Goal: Book appointment/travel/reservation

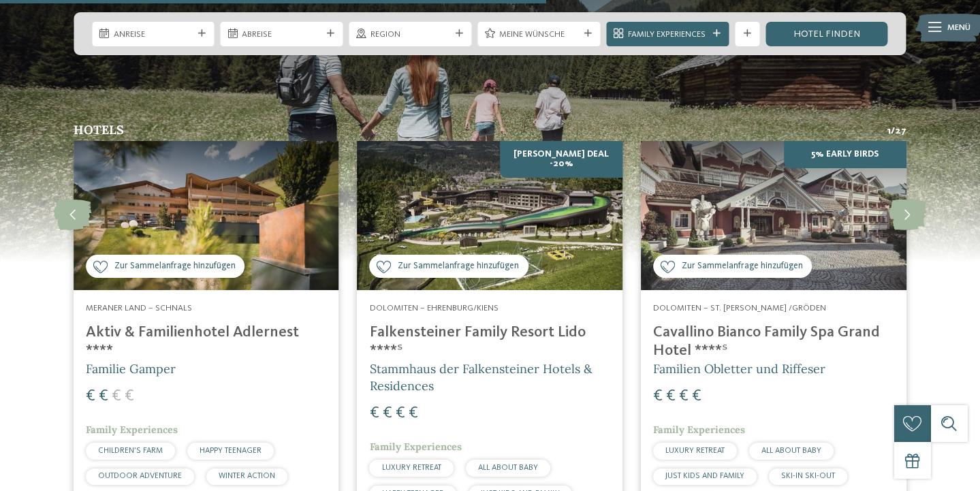
scroll to position [3121, 0]
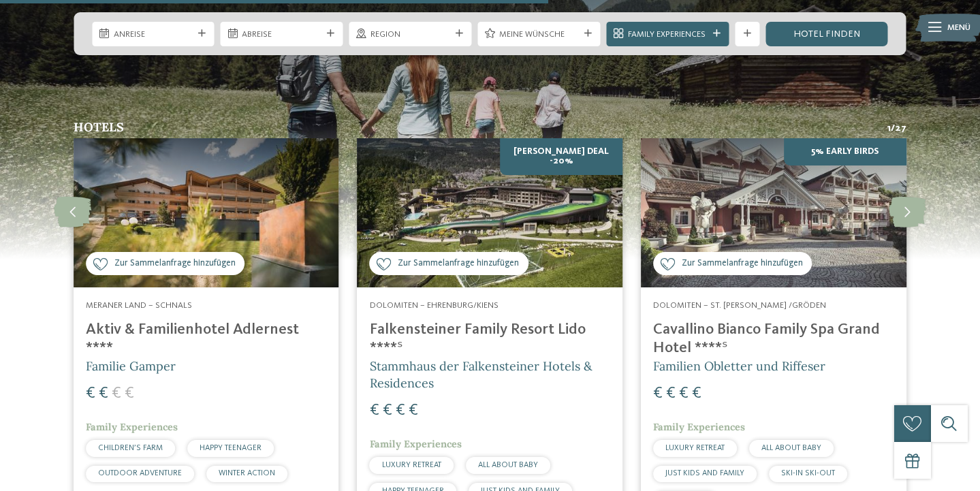
click at [269, 237] on img at bounding box center [207, 212] width 266 height 149
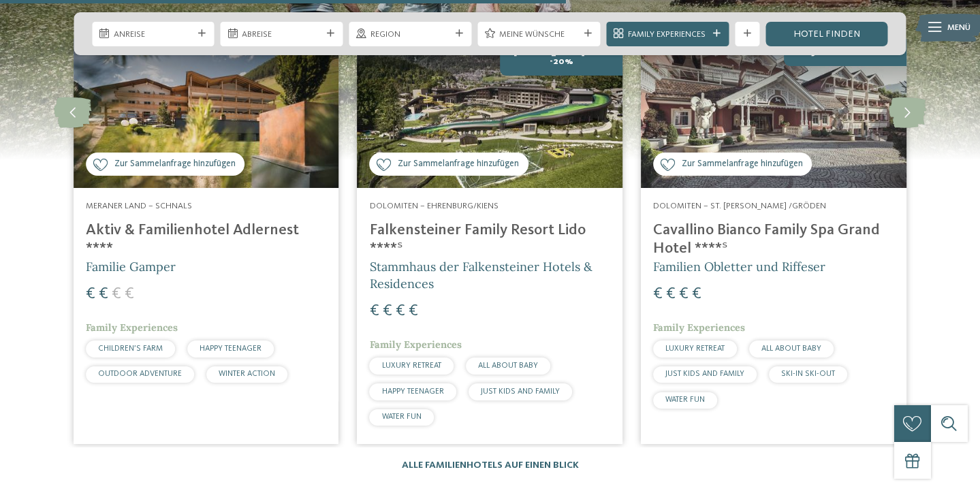
scroll to position [3222, 0]
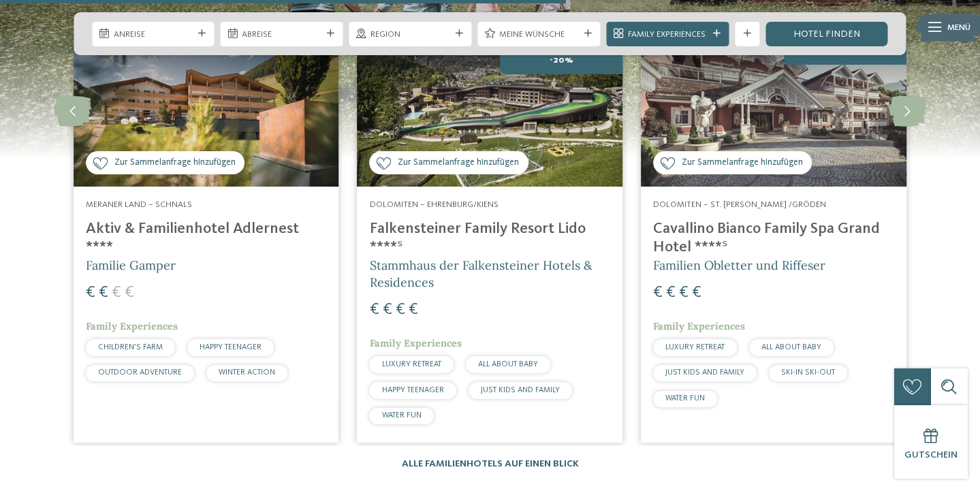
click at [465, 200] on span "Dolomiten – Ehrenburg/Kiens" at bounding box center [434, 204] width 129 height 9
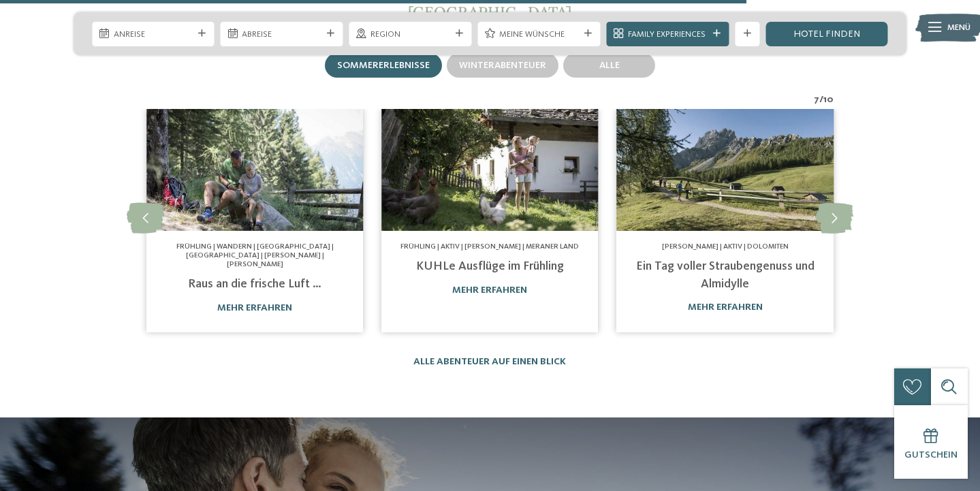
scroll to position [4118, 0]
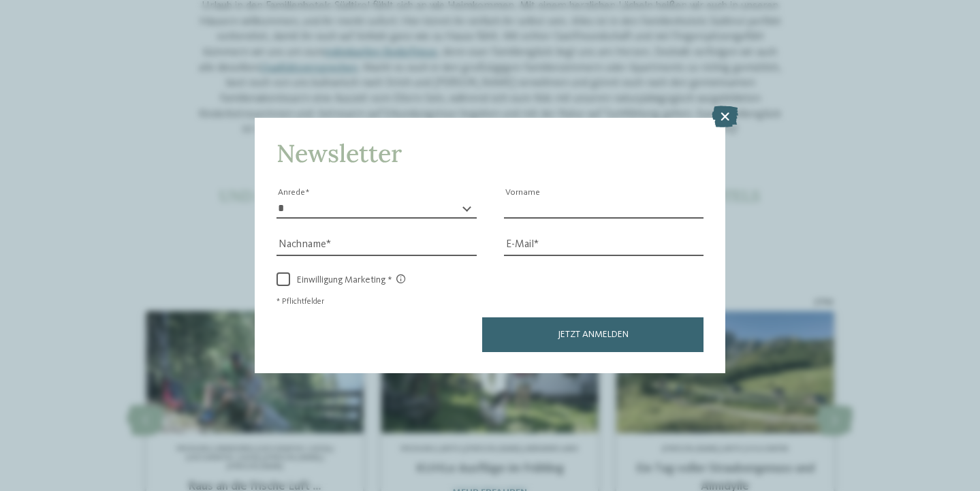
drag, startPoint x: 552, startPoint y: 202, endPoint x: 569, endPoint y: 157, distance: 47.7
click at [552, 201] on input "Vorname" at bounding box center [604, 208] width 200 height 20
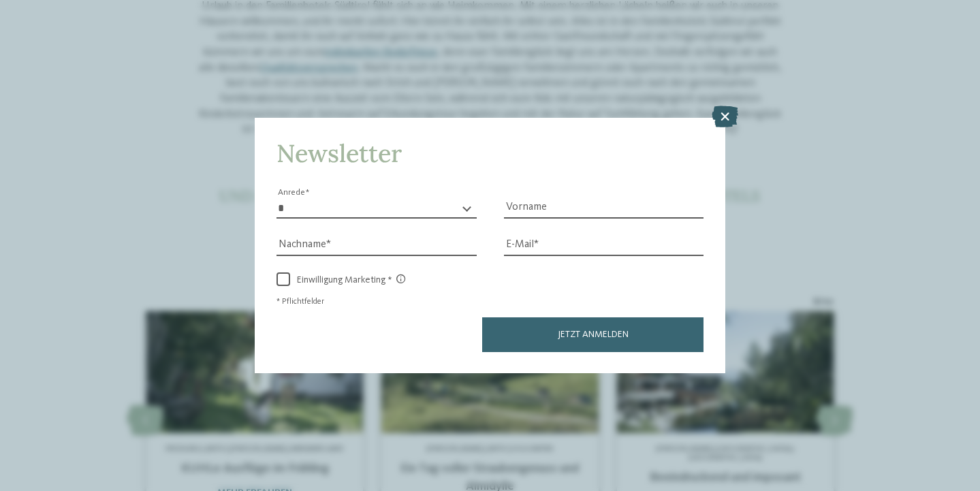
click at [723, 114] on icon at bounding box center [725, 117] width 27 height 22
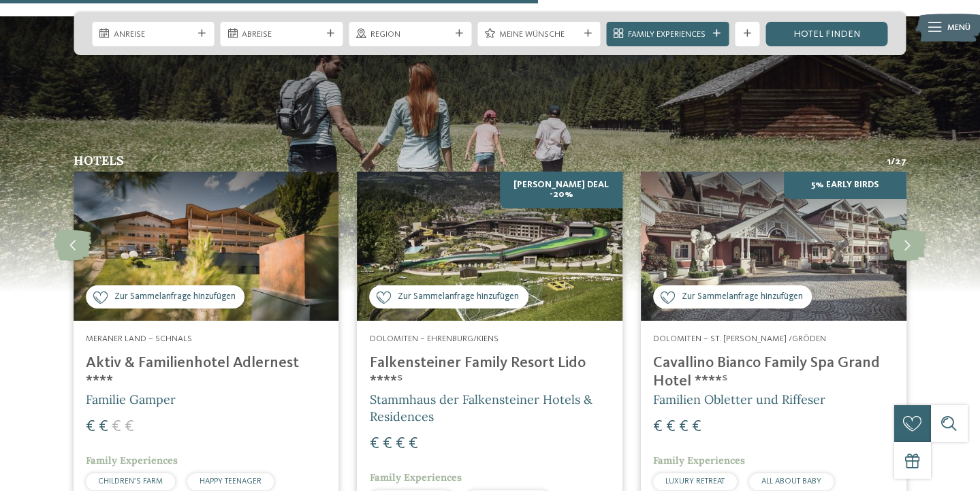
scroll to position [3074, 0]
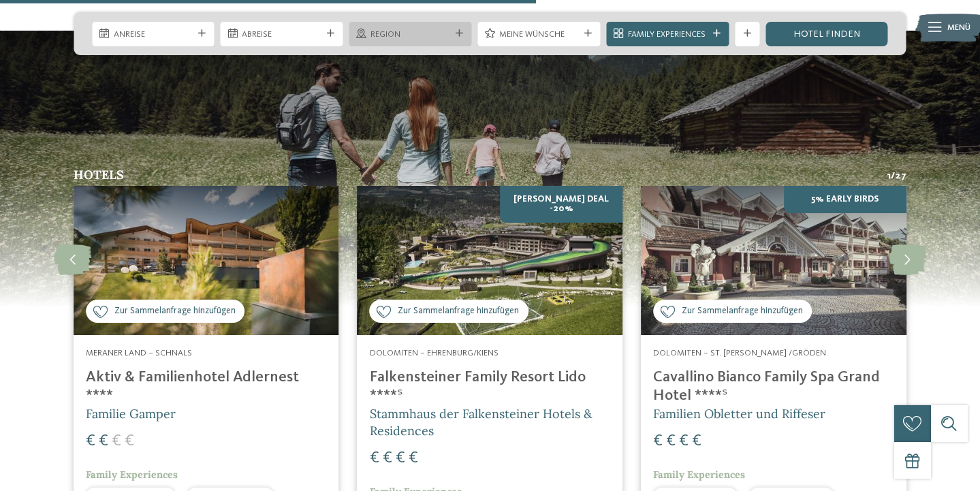
click at [425, 36] on span "Region" at bounding box center [411, 35] width 80 height 12
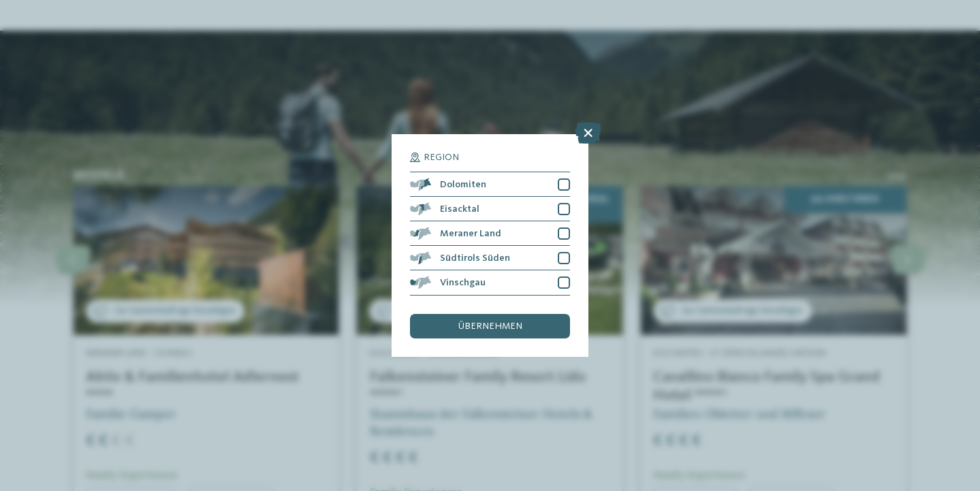
click at [583, 132] on icon at bounding box center [588, 134] width 27 height 22
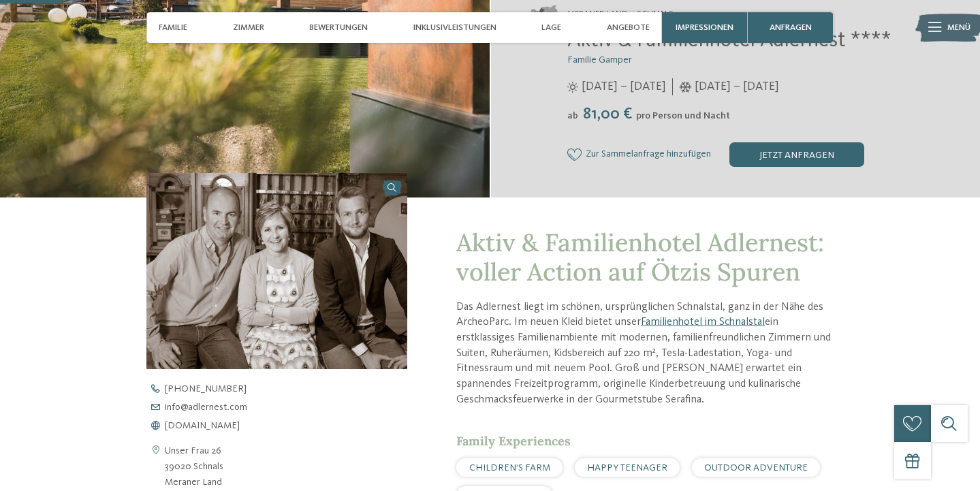
scroll to position [274, 0]
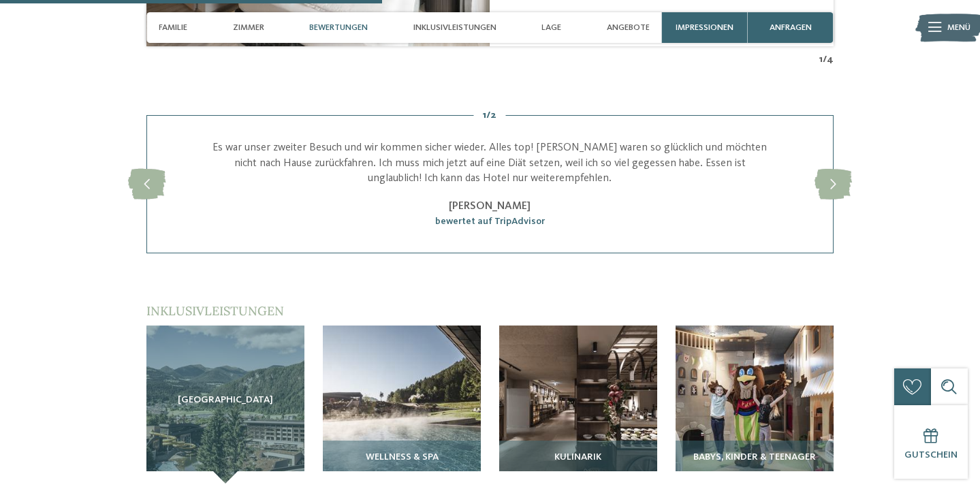
scroll to position [1688, 0]
